Goal: Transaction & Acquisition: Purchase product/service

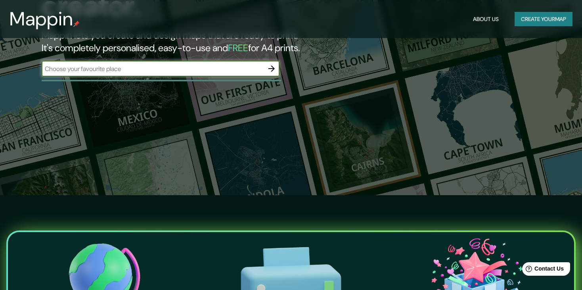
scroll to position [40, 0]
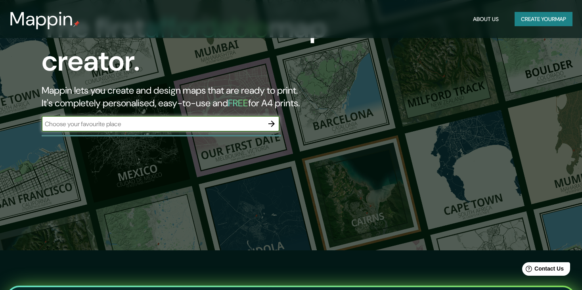
click at [192, 132] on div "​" at bounding box center [161, 124] width 238 height 17
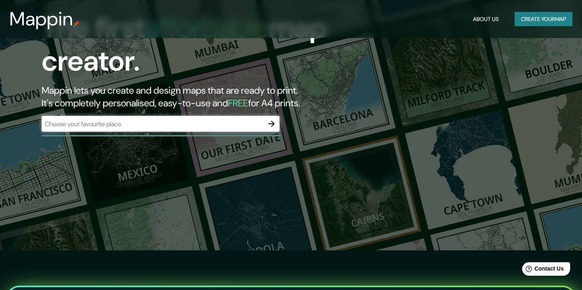
click at [192, 127] on input "text" at bounding box center [153, 123] width 222 height 9
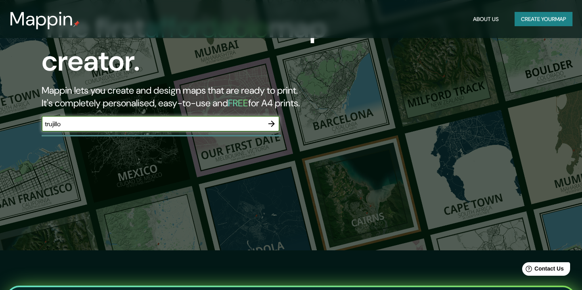
type input "trujillo"
click at [270, 125] on icon "button" at bounding box center [272, 124] width 10 height 10
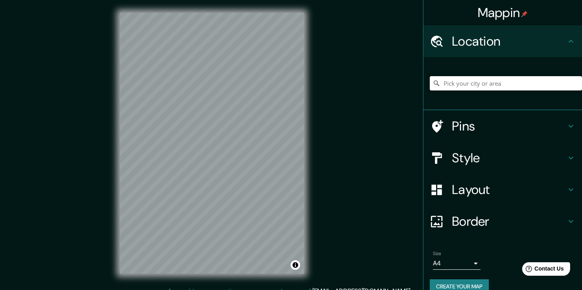
click at [340, 119] on div "Mappin Location Pins Style Layout Border Choose a border. Hint : you can make l…" at bounding box center [291, 149] width 582 height 299
click at [459, 82] on input "Pick your city or area" at bounding box center [506, 83] width 152 height 14
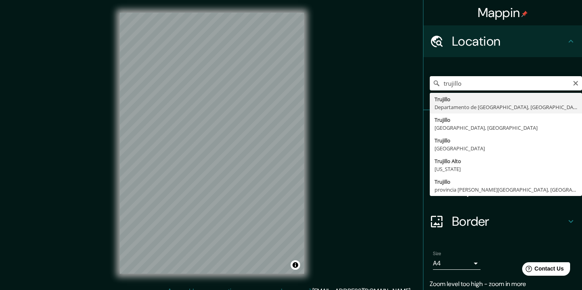
type input "[GEOGRAPHIC_DATA], [GEOGRAPHIC_DATA], [GEOGRAPHIC_DATA]"
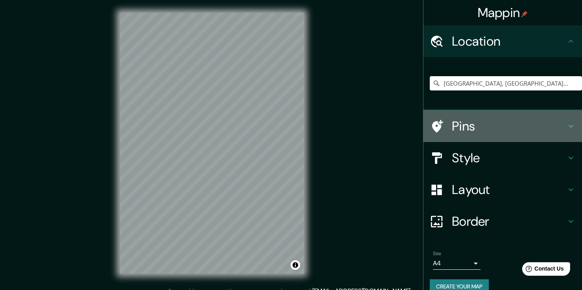
click at [476, 124] on h4 "Pins" at bounding box center [509, 126] width 114 height 16
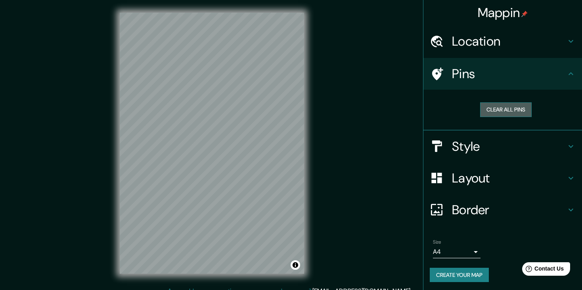
click at [498, 112] on button "Clear all pins" at bounding box center [506, 109] width 52 height 15
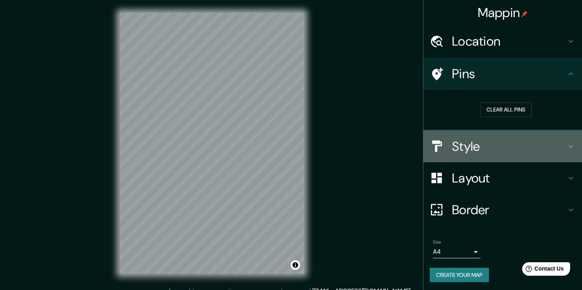
click at [465, 146] on h4 "Style" at bounding box center [509, 146] width 114 height 16
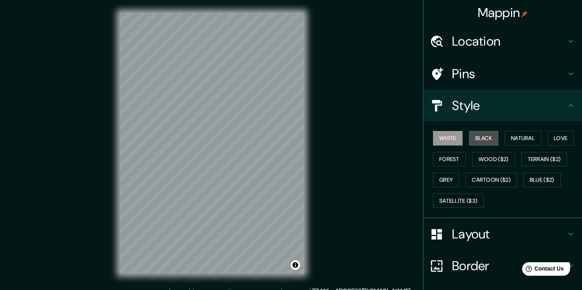
click at [486, 140] on button "Black" at bounding box center [484, 138] width 30 height 15
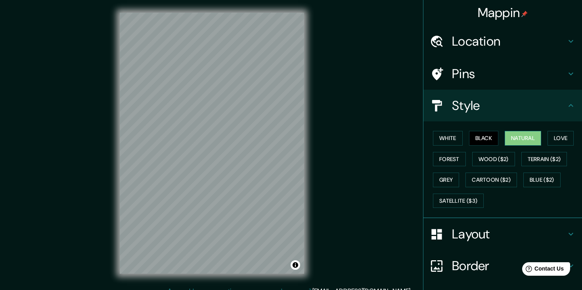
click at [517, 137] on button "Natural" at bounding box center [523, 138] width 36 height 15
click at [499, 162] on button "Wood ($2)" at bounding box center [493, 159] width 43 height 15
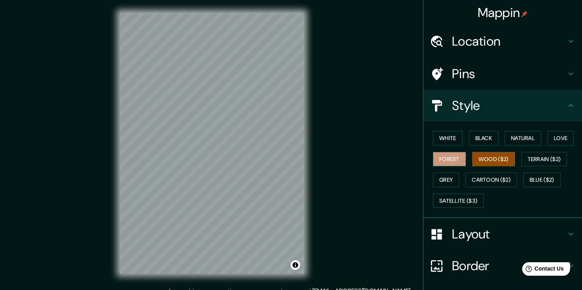
click at [444, 157] on button "Forest" at bounding box center [449, 159] width 33 height 15
click at [550, 140] on button "Love" at bounding box center [561, 138] width 26 height 15
click at [501, 161] on button "Wood ($2)" at bounding box center [493, 159] width 43 height 15
click at [492, 178] on button "Cartoon ($2)" at bounding box center [492, 179] width 52 height 15
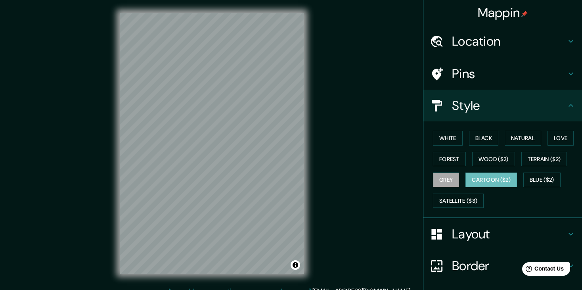
click at [452, 177] on button "Grey" at bounding box center [446, 179] width 26 height 15
click at [455, 203] on button "Satellite ($3)" at bounding box center [458, 200] width 51 height 15
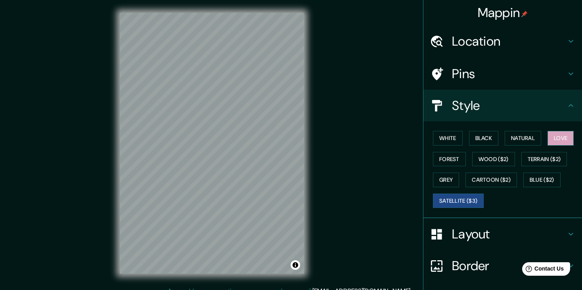
click at [550, 141] on button "Love" at bounding box center [561, 138] width 26 height 15
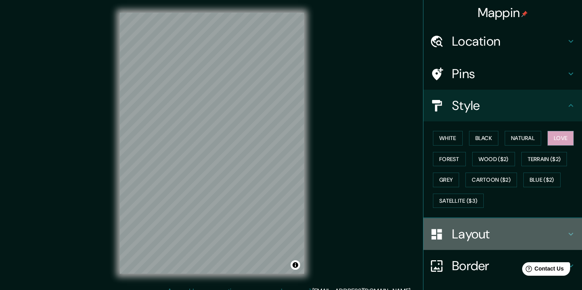
click at [463, 236] on h4 "Layout" at bounding box center [509, 234] width 114 height 16
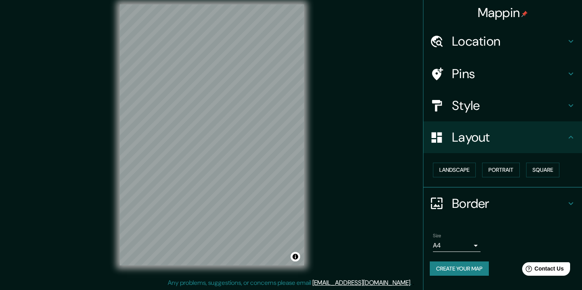
scroll to position [9, 0]
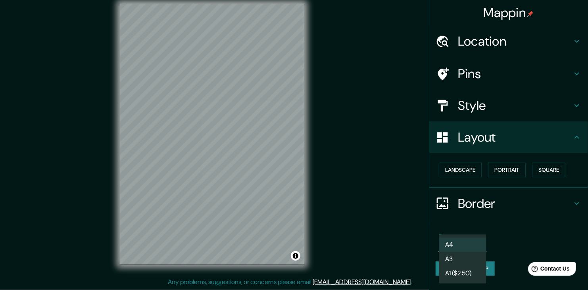
click at [468, 246] on body "Mappin Location Trujillo, Departamento de La Libertad, Perú Pins Style Layout L…" at bounding box center [294, 136] width 588 height 290
click at [464, 262] on li "A3" at bounding box center [463, 259] width 48 height 14
type input "a4"
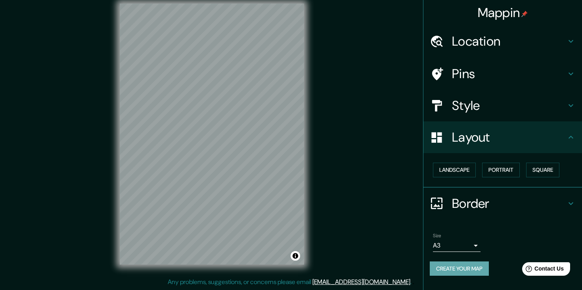
click at [456, 269] on button "Create your map" at bounding box center [459, 268] width 59 height 15
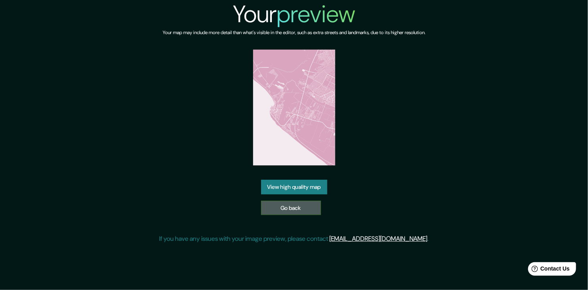
click at [287, 206] on link "Go back" at bounding box center [291, 208] width 60 height 15
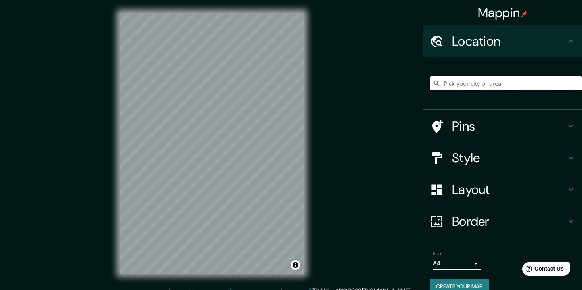
click at [456, 84] on input "Pick your city or area" at bounding box center [506, 83] width 152 height 14
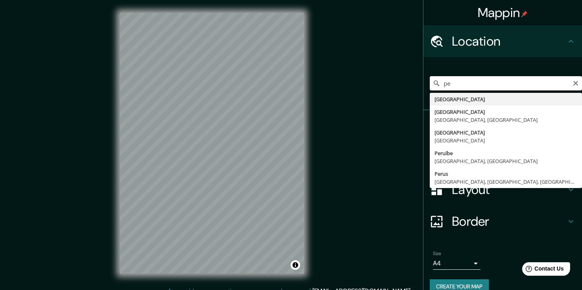
type input "p"
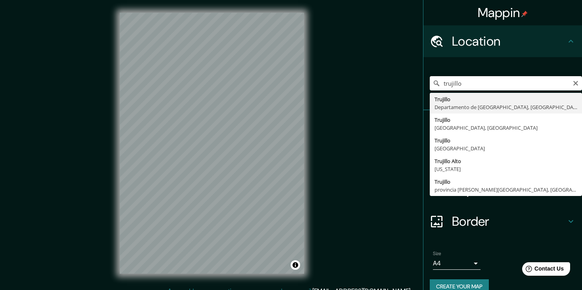
type input "[GEOGRAPHIC_DATA], [GEOGRAPHIC_DATA], [GEOGRAPHIC_DATA]"
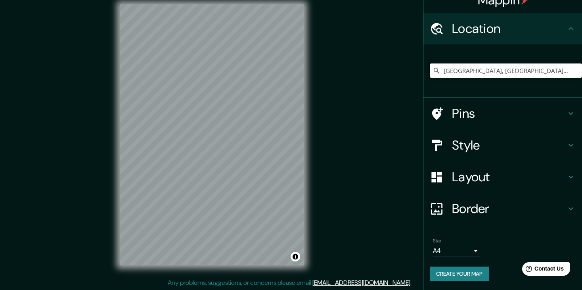
scroll to position [9, 0]
click at [458, 242] on div "Size A4 single" at bounding box center [457, 247] width 48 height 19
click at [458, 251] on body "Mappin Location [GEOGRAPHIC_DATA], [GEOGRAPHIC_DATA], [GEOGRAPHIC_DATA] Pins St…" at bounding box center [291, 136] width 582 height 290
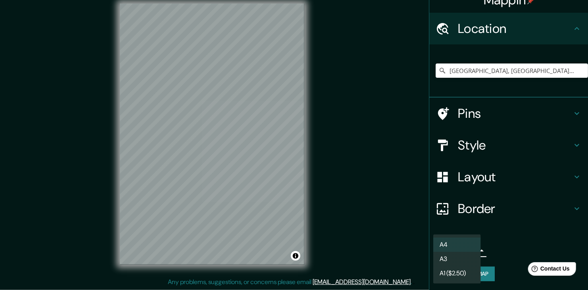
click at [455, 257] on li "A3" at bounding box center [457, 259] width 48 height 14
type input "a4"
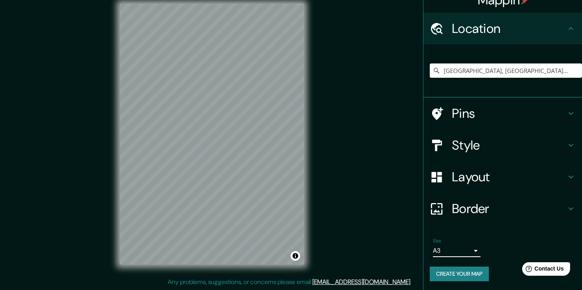
click at [469, 210] on h4 "Border" at bounding box center [509, 209] width 114 height 16
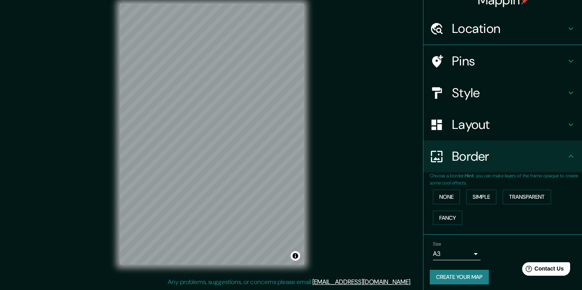
scroll to position [13, 0]
click at [508, 198] on button "Transparent" at bounding box center [527, 197] width 48 height 15
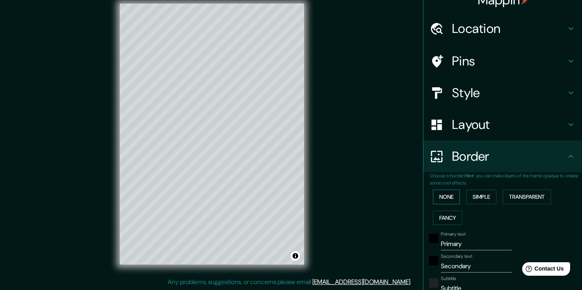
click at [433, 199] on button "None" at bounding box center [446, 197] width 27 height 15
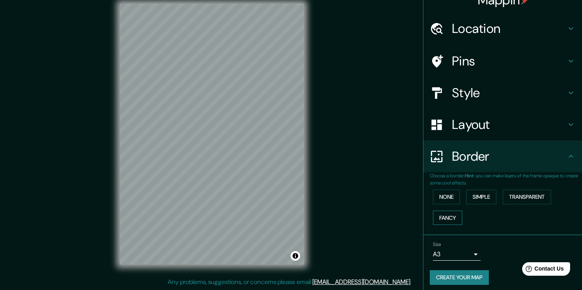
click at [439, 214] on button "Fancy" at bounding box center [447, 218] width 29 height 15
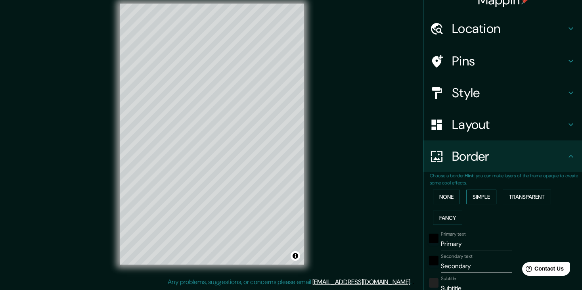
click at [468, 202] on button "Simple" at bounding box center [481, 197] width 30 height 15
click at [443, 199] on button "None" at bounding box center [446, 197] width 27 height 15
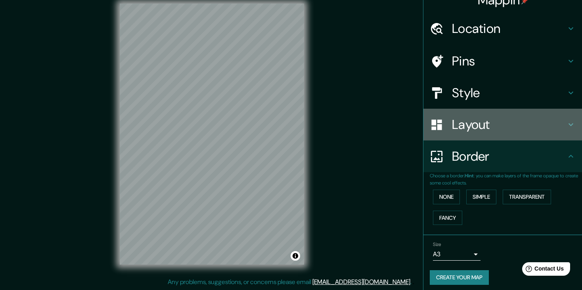
click at [467, 134] on div "Layout" at bounding box center [502, 125] width 159 height 32
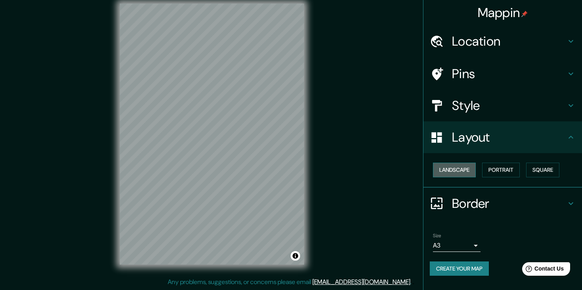
click at [462, 173] on button "Landscape" at bounding box center [454, 170] width 43 height 15
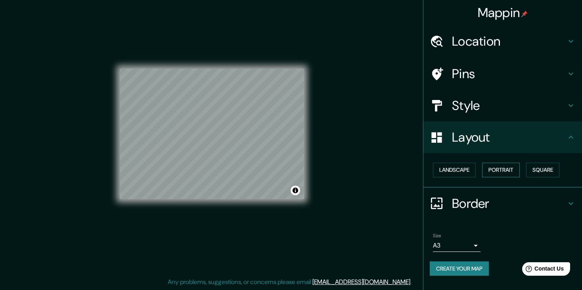
click at [502, 174] on button "Portrait" at bounding box center [501, 170] width 38 height 15
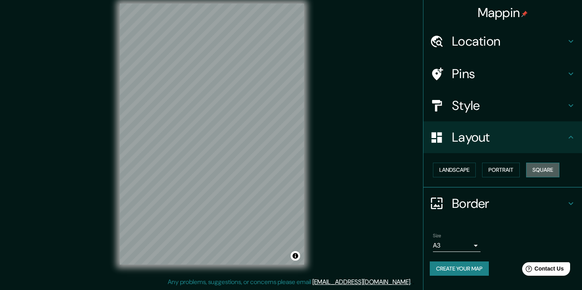
click at [529, 172] on button "Square" at bounding box center [542, 170] width 33 height 15
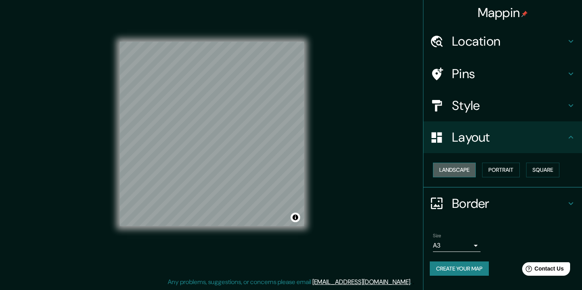
click at [444, 169] on button "Landscape" at bounding box center [454, 170] width 43 height 15
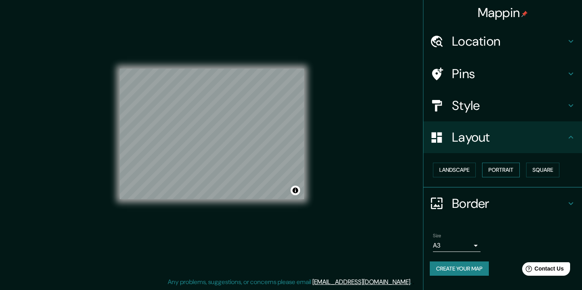
click at [493, 168] on button "Portrait" at bounding box center [501, 170] width 38 height 15
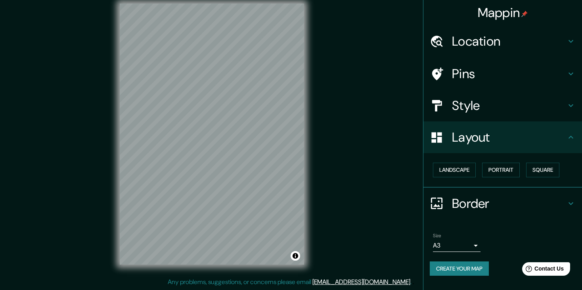
click at [504, 104] on h4 "Style" at bounding box center [509, 106] width 114 height 16
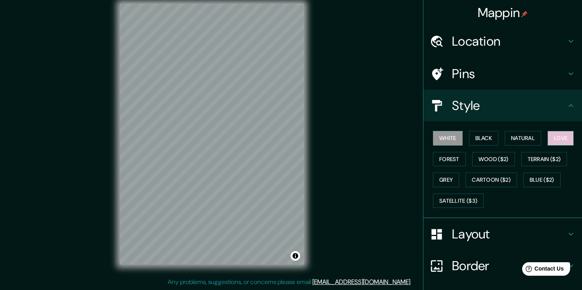
click at [554, 142] on button "Love" at bounding box center [561, 138] width 26 height 15
click at [479, 137] on button "Black" at bounding box center [484, 138] width 30 height 15
click at [456, 137] on button "White" at bounding box center [448, 138] width 30 height 15
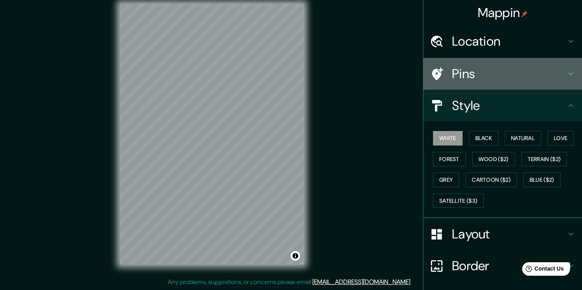
click at [488, 71] on h4 "Pins" at bounding box center [509, 74] width 114 height 16
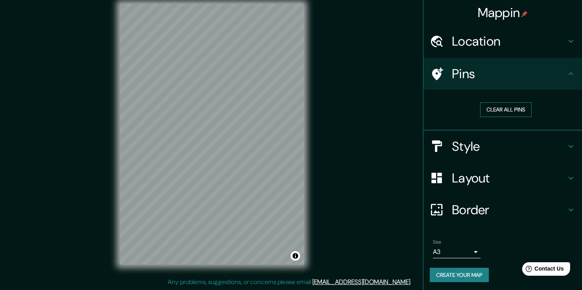
click at [505, 109] on button "Clear all pins" at bounding box center [506, 109] width 52 height 15
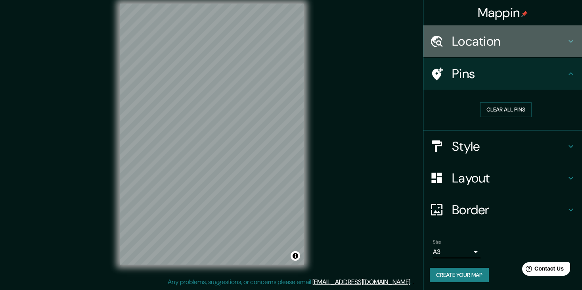
click at [498, 44] on h4 "Location" at bounding box center [509, 41] width 114 height 16
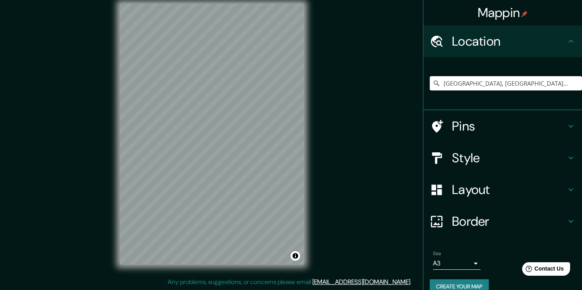
click at [498, 44] on h4 "Location" at bounding box center [509, 41] width 114 height 16
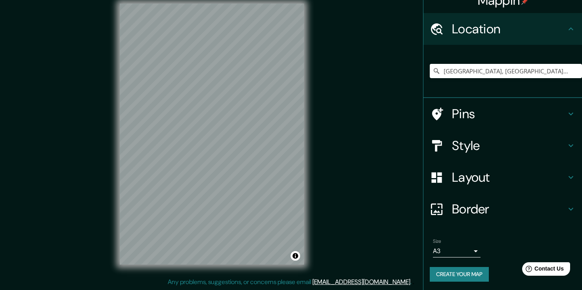
scroll to position [13, 0]
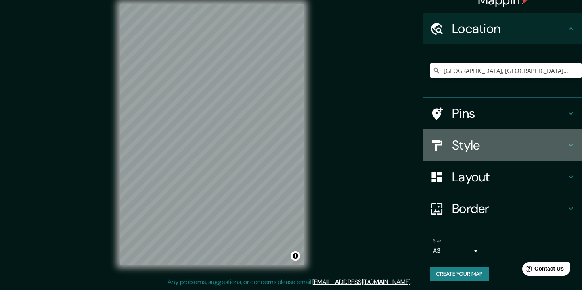
click at [464, 153] on div "Style" at bounding box center [502, 145] width 159 height 32
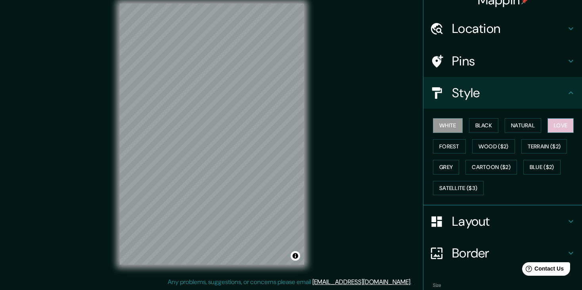
click at [552, 127] on button "Love" at bounding box center [561, 125] width 26 height 15
click at [518, 130] on button "Natural" at bounding box center [523, 125] width 36 height 15
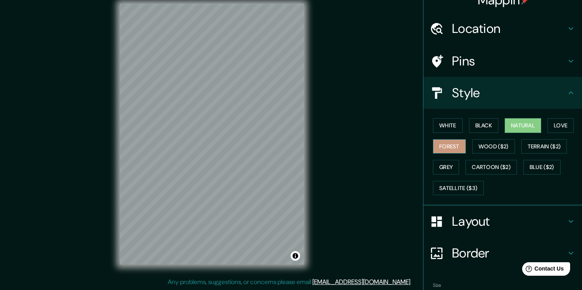
click at [447, 144] on button "Forest" at bounding box center [449, 146] width 33 height 15
click at [502, 144] on button "Wood ($2)" at bounding box center [493, 146] width 43 height 15
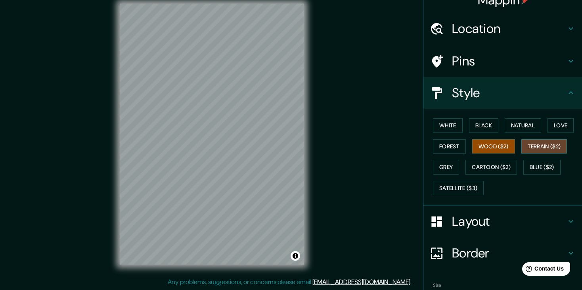
click at [521, 146] on button "Terrain ($2)" at bounding box center [544, 146] width 46 height 15
click at [456, 172] on div "White Black Natural Love Forest Wood ($2) Terrain ($2) Grey Cartoon ($2) Blue (…" at bounding box center [506, 156] width 152 height 83
click at [436, 170] on button "Grey" at bounding box center [446, 167] width 26 height 15
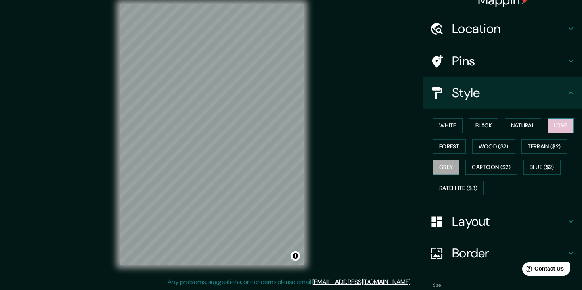
click at [557, 130] on button "Love" at bounding box center [561, 125] width 26 height 15
